Goal: Task Accomplishment & Management: Manage account settings

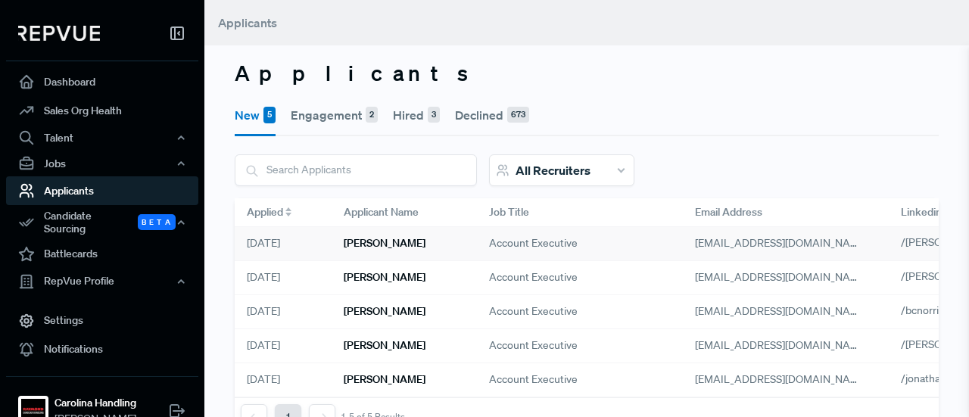
click at [402, 242] on h6 "[PERSON_NAME]" at bounding box center [385, 243] width 82 height 13
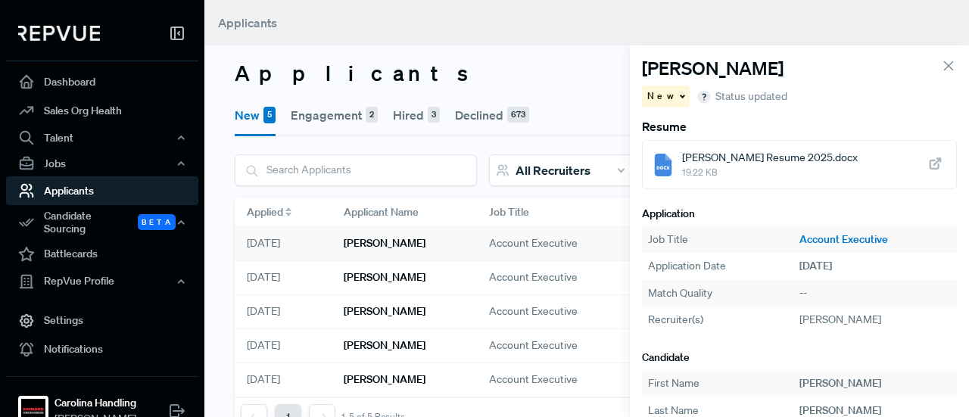
click at [752, 157] on span "[PERSON_NAME] Resume 2025.docx" at bounding box center [770, 158] width 176 height 16
click at [669, 101] on div "New" at bounding box center [666, 97] width 48 height 22
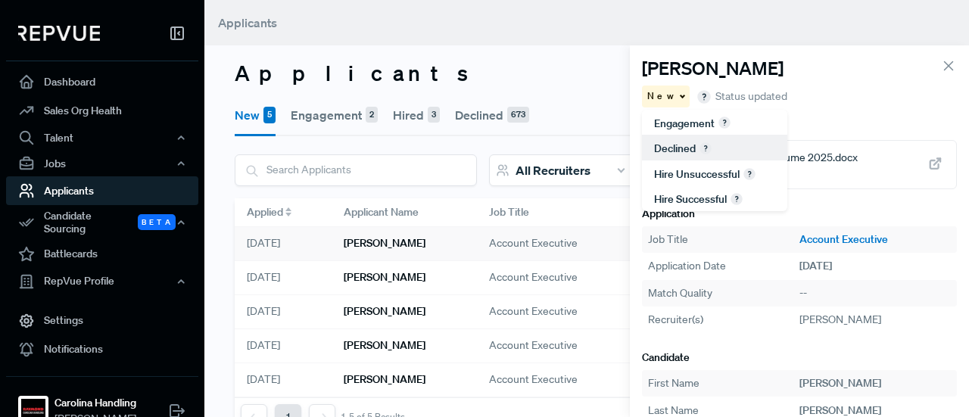
click at [668, 142] on span "Declined" at bounding box center [675, 149] width 42 height 14
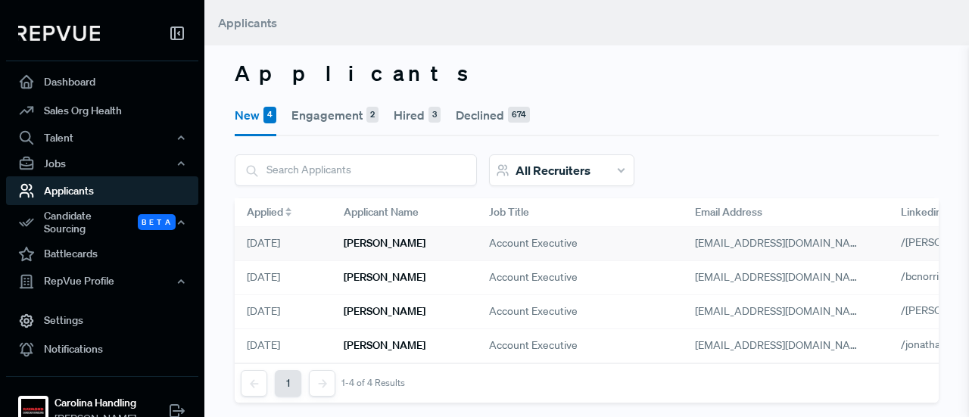
click at [385, 248] on h6 "[PERSON_NAME]" at bounding box center [385, 243] width 82 height 13
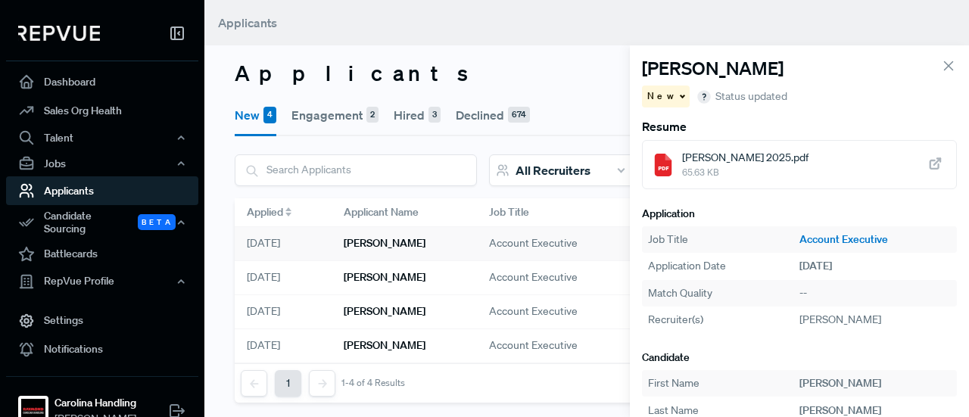
click at [697, 170] on span "65.63 KB" at bounding box center [745, 173] width 126 height 14
click at [665, 99] on span "New" at bounding box center [662, 96] width 30 height 14
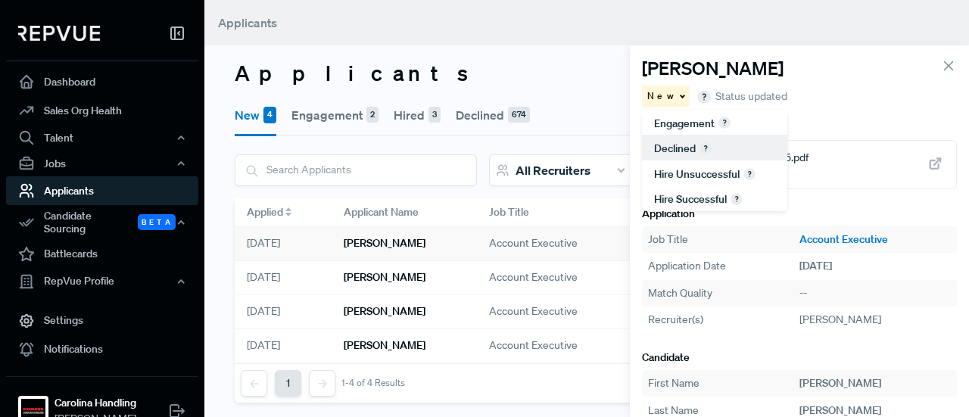
click at [665, 151] on span "Declined" at bounding box center [675, 149] width 42 height 14
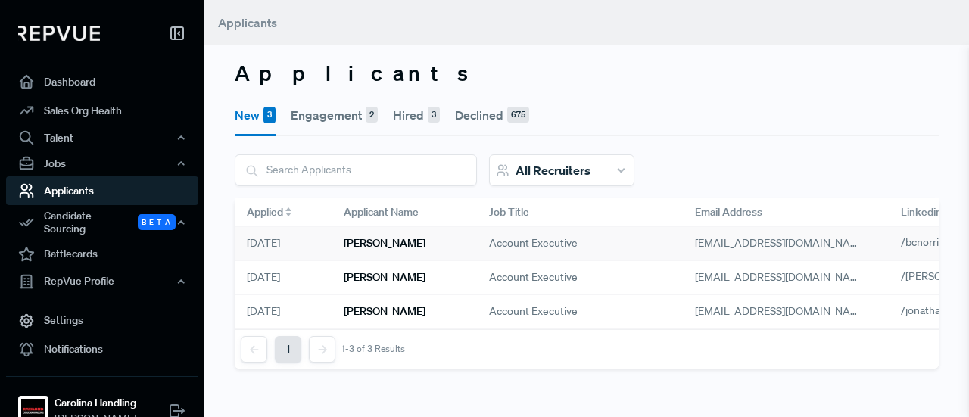
click at [382, 242] on h6 "[PERSON_NAME]" at bounding box center [385, 243] width 82 height 13
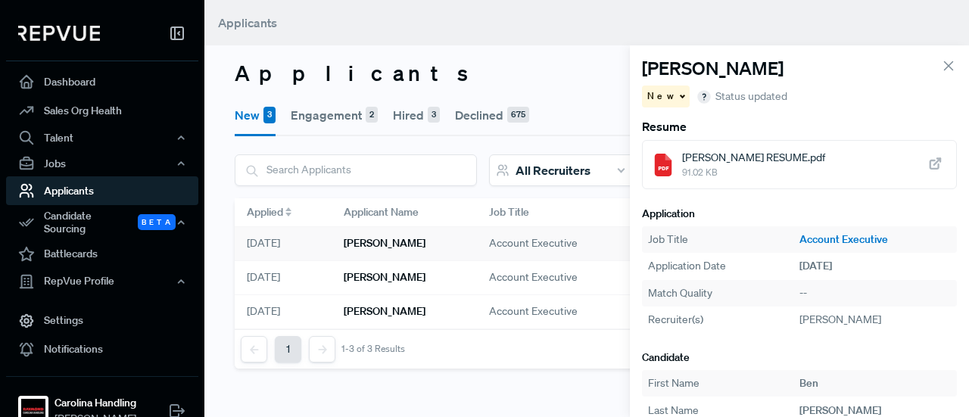
click at [706, 174] on span "91.02 KB" at bounding box center [753, 173] width 143 height 14
click at [672, 99] on div "New" at bounding box center [666, 97] width 48 height 22
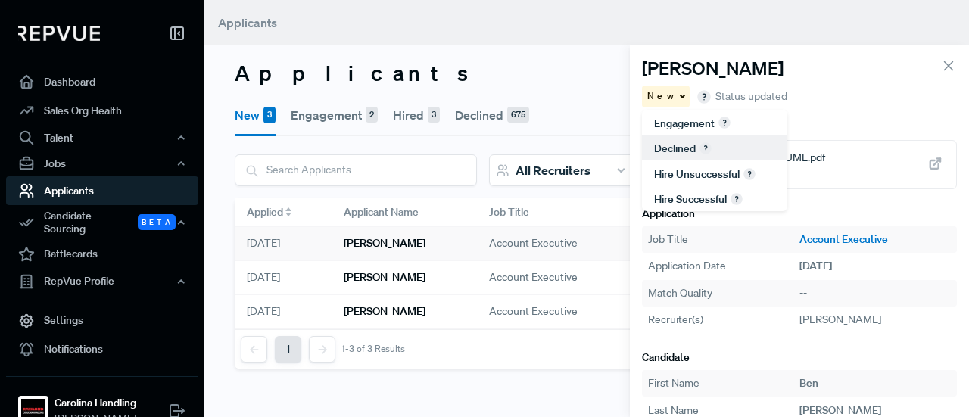
click at [671, 142] on span "Declined" at bounding box center [675, 149] width 42 height 14
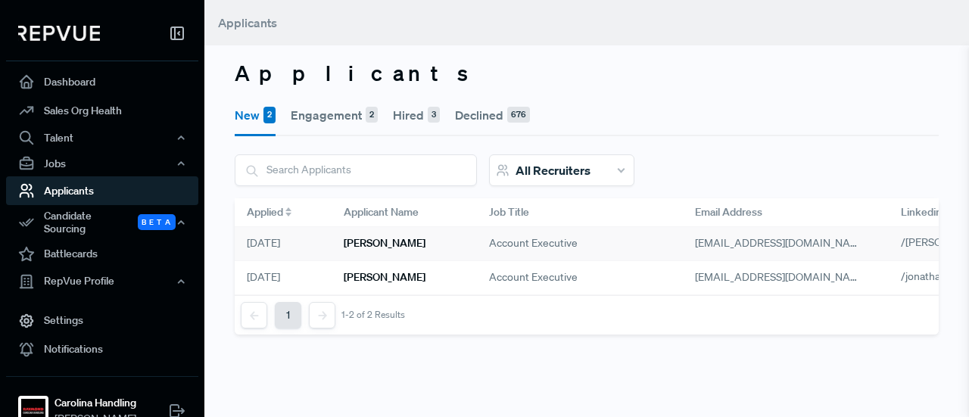
click at [382, 246] on h6 "[PERSON_NAME]" at bounding box center [385, 243] width 82 height 13
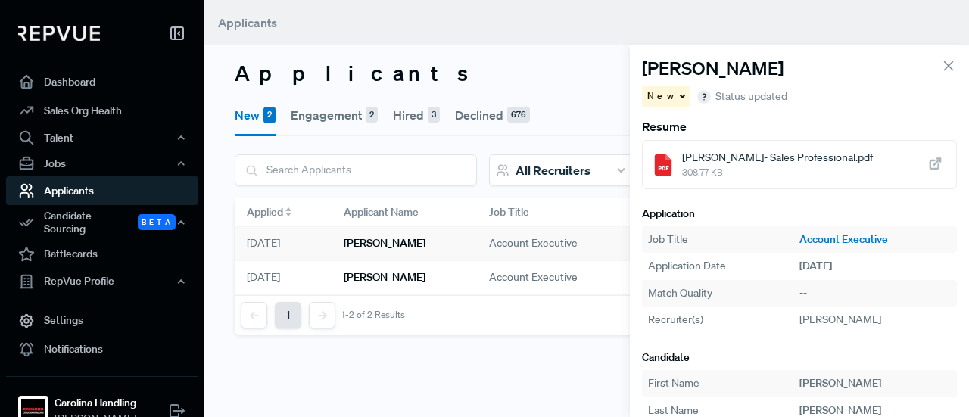
click at [700, 161] on span "Brendan-Gibbons- Sales Professional.pdf" at bounding box center [777, 158] width 191 height 16
click at [654, 97] on span "New" at bounding box center [662, 96] width 30 height 14
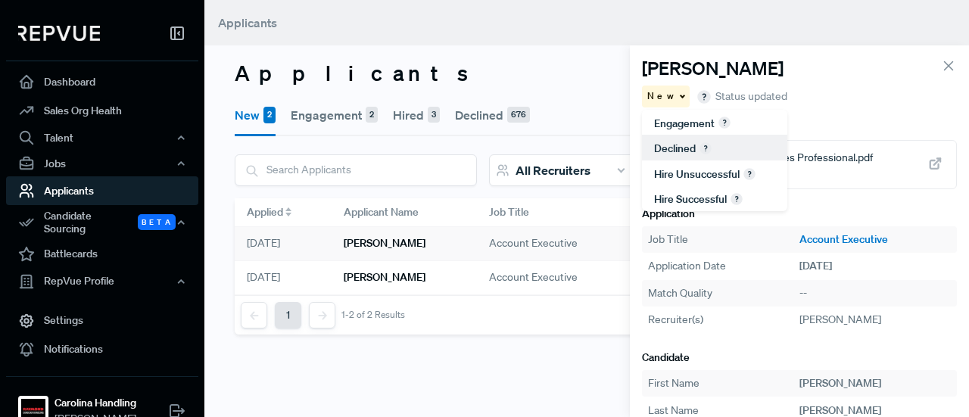
click at [660, 145] on span "Declined" at bounding box center [675, 149] width 42 height 14
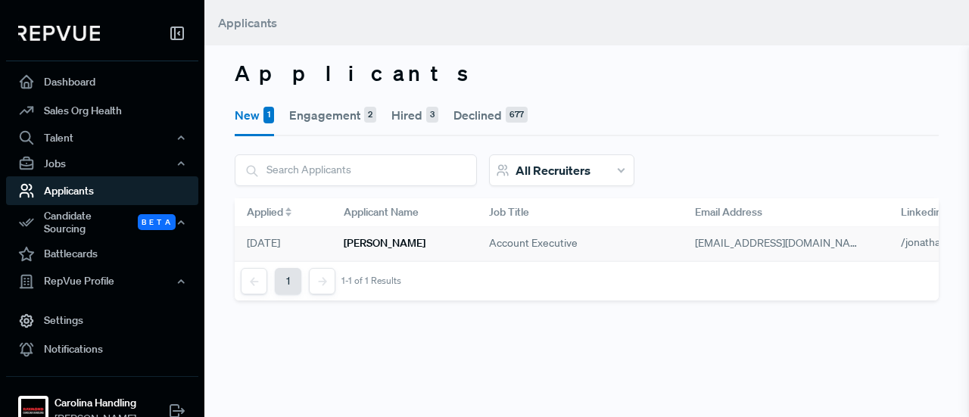
click at [410, 238] on div "[PERSON_NAME]" at bounding box center [404, 244] width 145 height 34
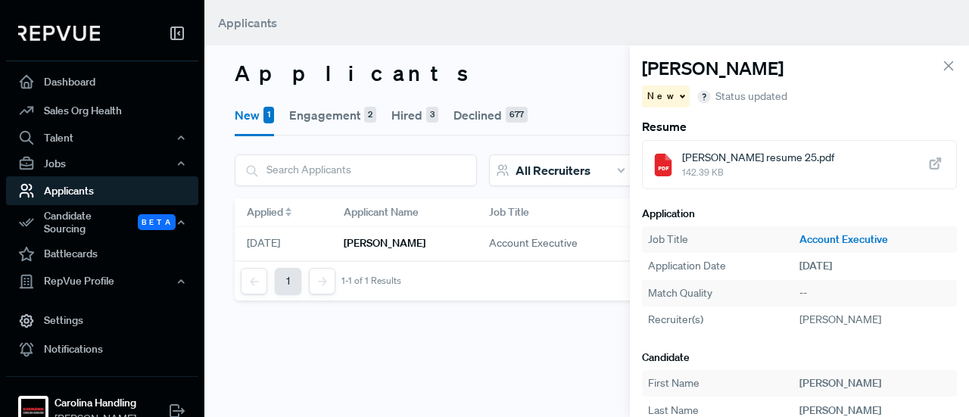
click at [721, 151] on span "[PERSON_NAME] resume 25.pdf" at bounding box center [758, 158] width 152 height 16
click at [669, 102] on div "New" at bounding box center [666, 97] width 48 height 22
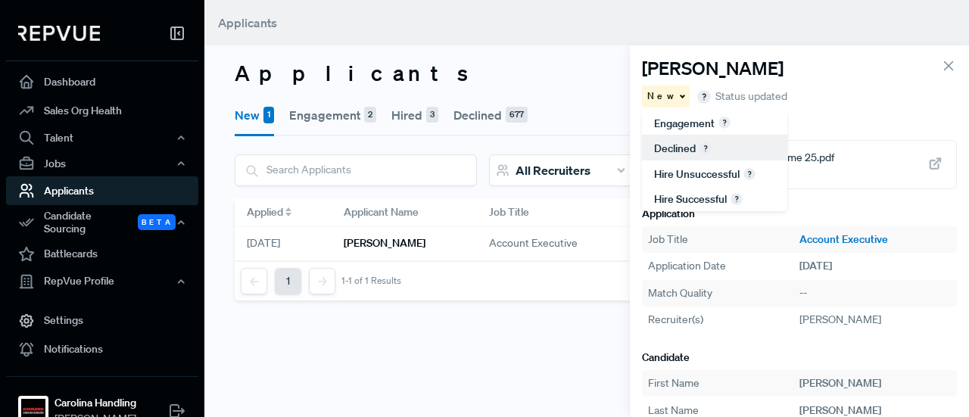
click at [668, 148] on span "Declined" at bounding box center [675, 149] width 42 height 14
